Goal: Navigation & Orientation: Find specific page/section

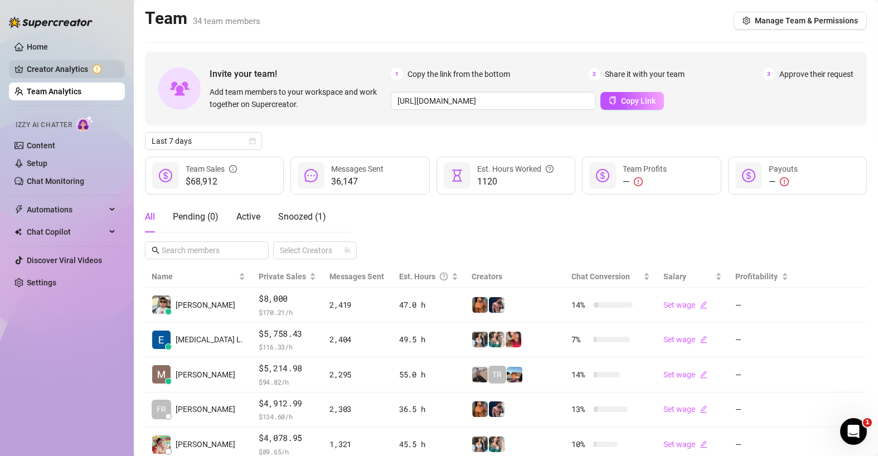
click at [78, 70] on link "Creator Analytics" at bounding box center [71, 69] width 89 height 18
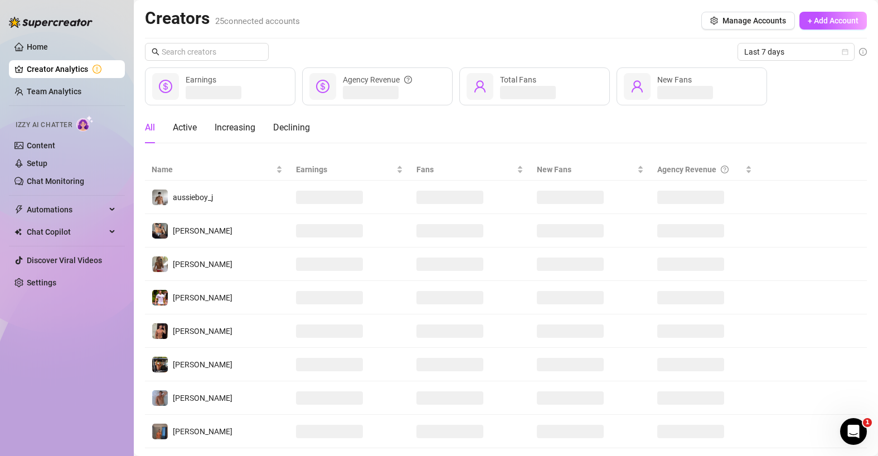
click at [96, 70] on link "Creator Analytics" at bounding box center [71, 69] width 89 height 18
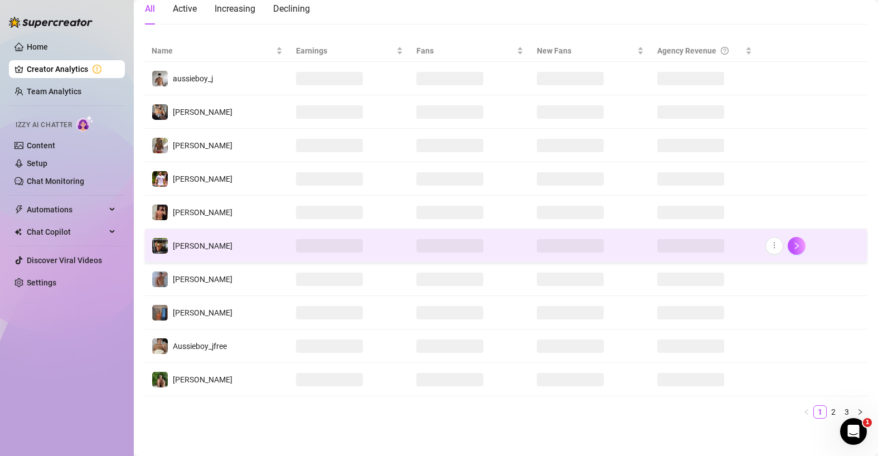
scroll to position [124, 0]
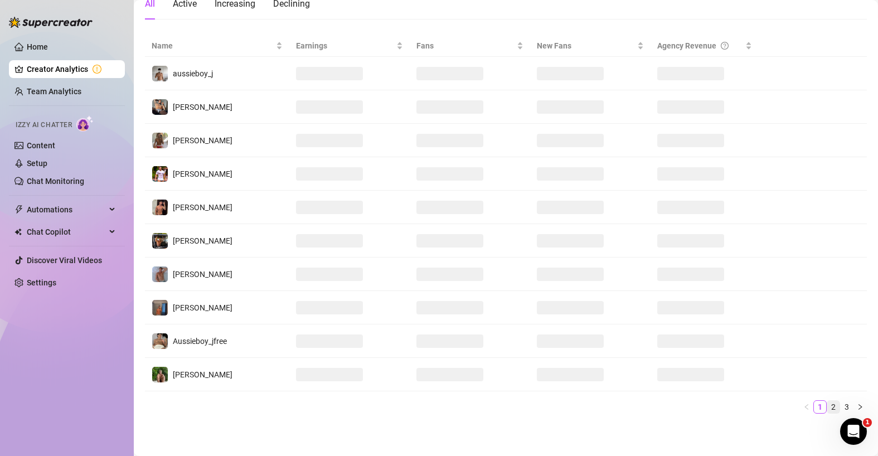
click at [827, 407] on link "2" at bounding box center [833, 407] width 12 height 12
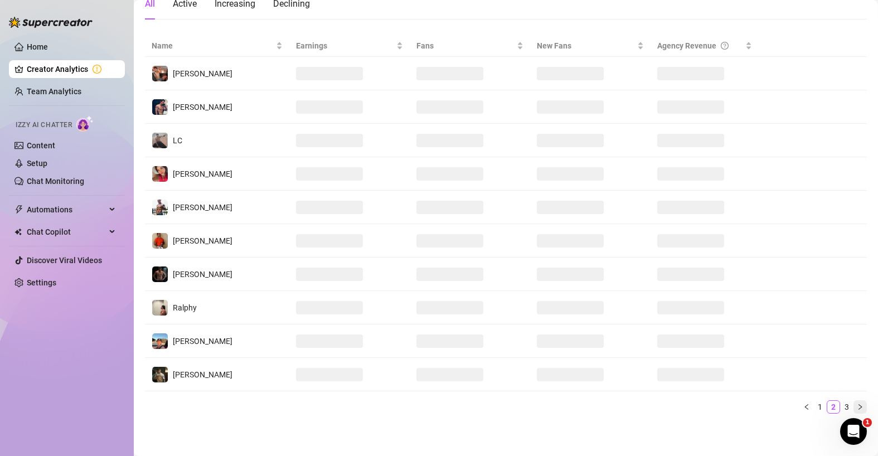
click at [853, 401] on button "button" at bounding box center [859, 406] width 13 height 13
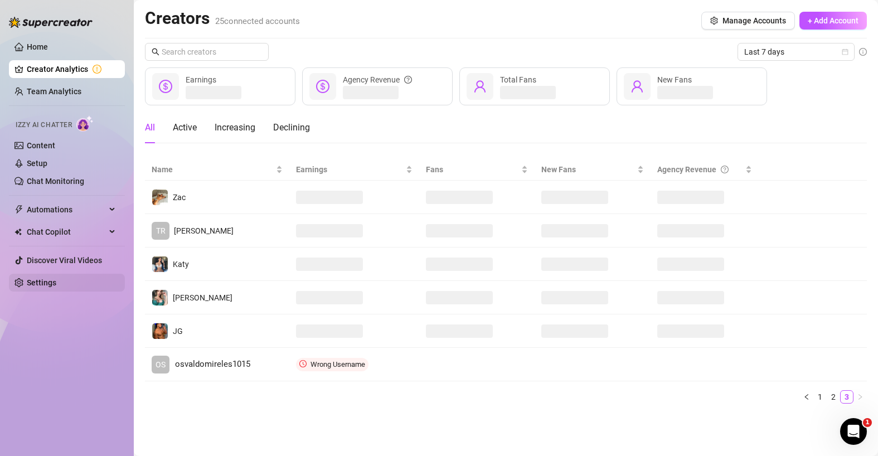
click at [56, 285] on link "Settings" at bounding box center [42, 282] width 30 height 9
